Goal: Use online tool/utility: Utilize a website feature to perform a specific function

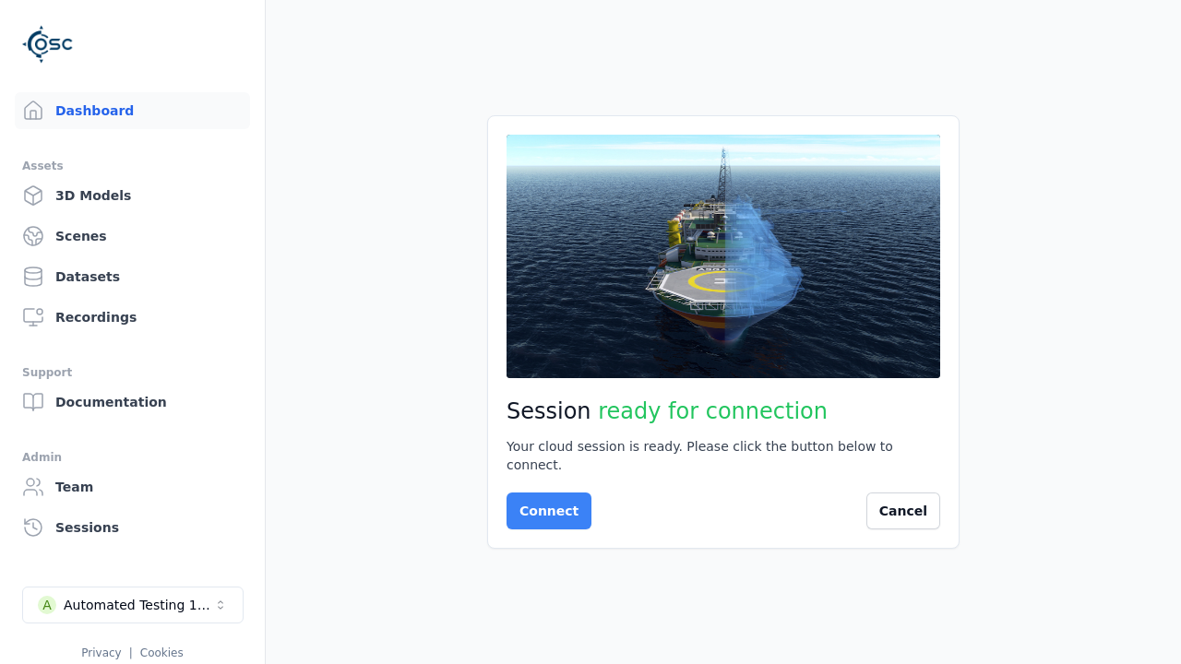
click at [544, 502] on button "Connect" at bounding box center [549, 511] width 85 height 37
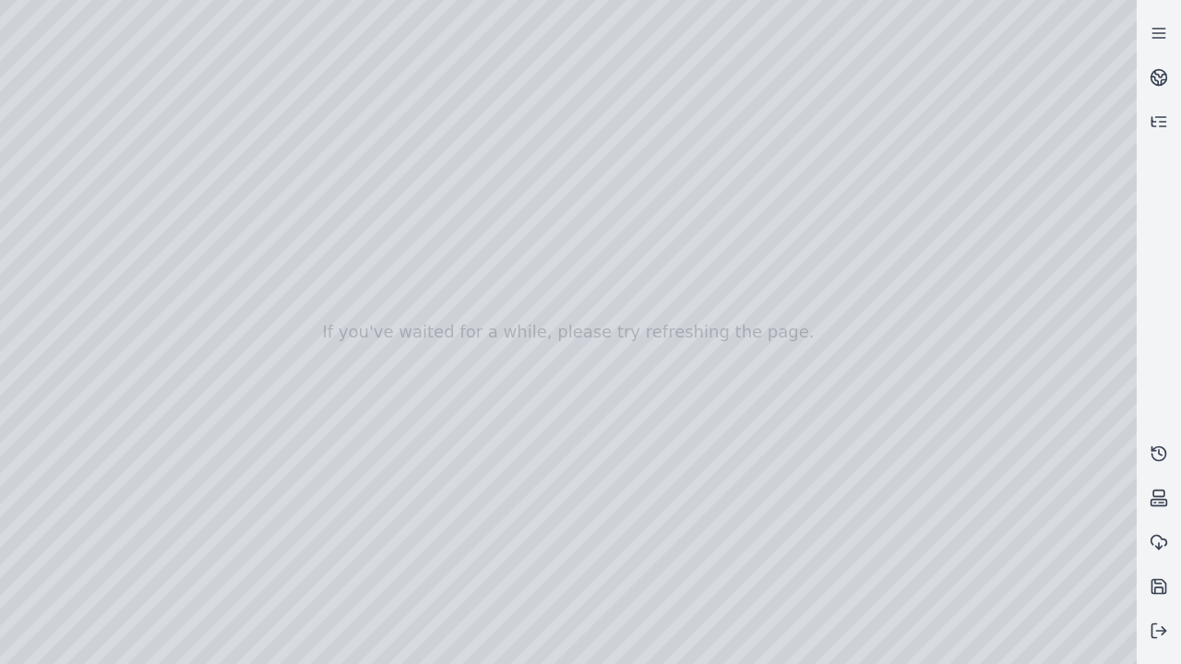
click at [1042, 651] on div at bounding box center [568, 332] width 1137 height 664
